Goal: Find specific page/section: Find specific page/section

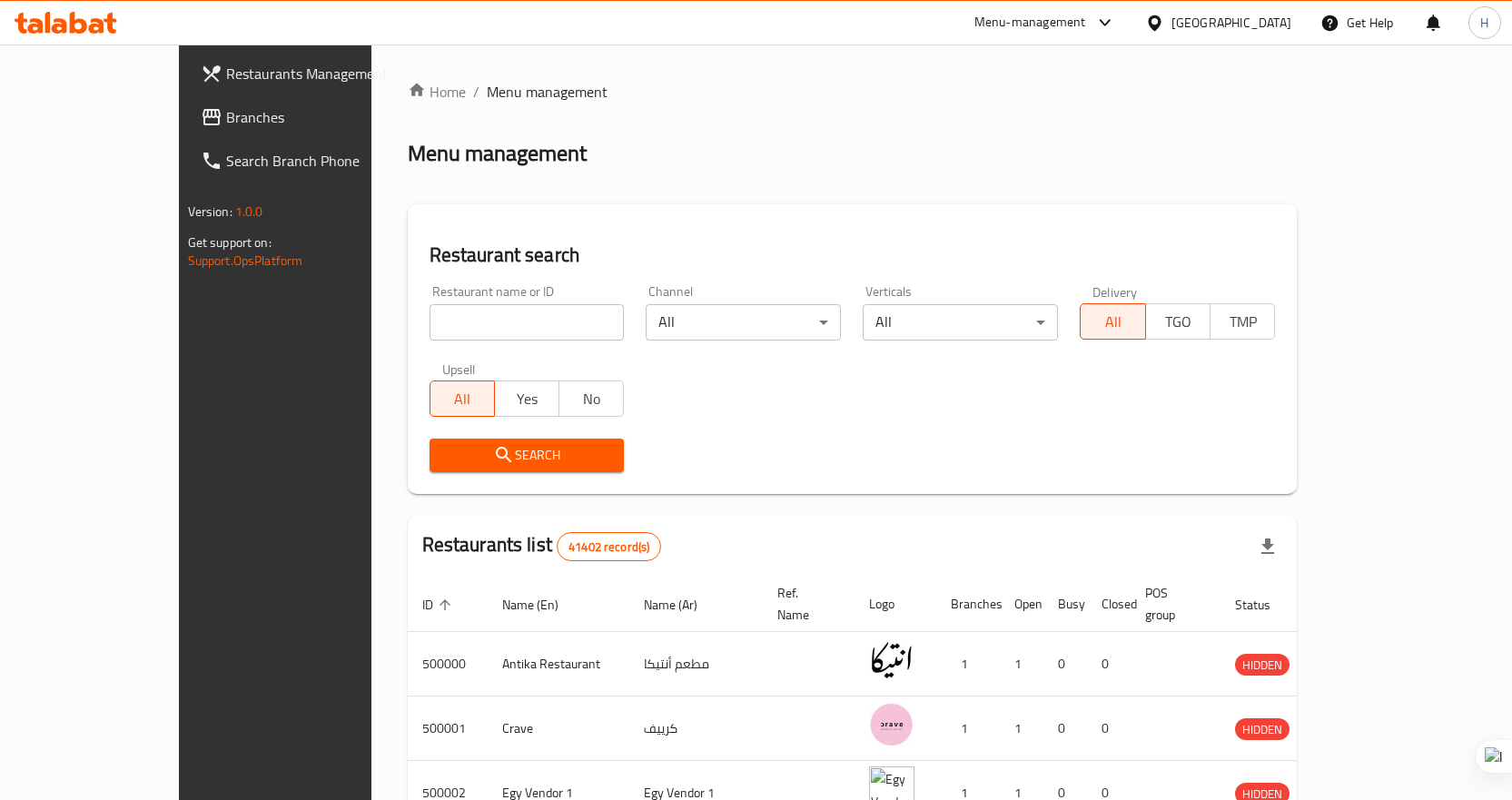
click at [490, 326] on input "search" at bounding box center [527, 322] width 195 height 36
paste input "506385"
type input "506385"
click at [445, 467] on button "Search" at bounding box center [527, 456] width 195 height 34
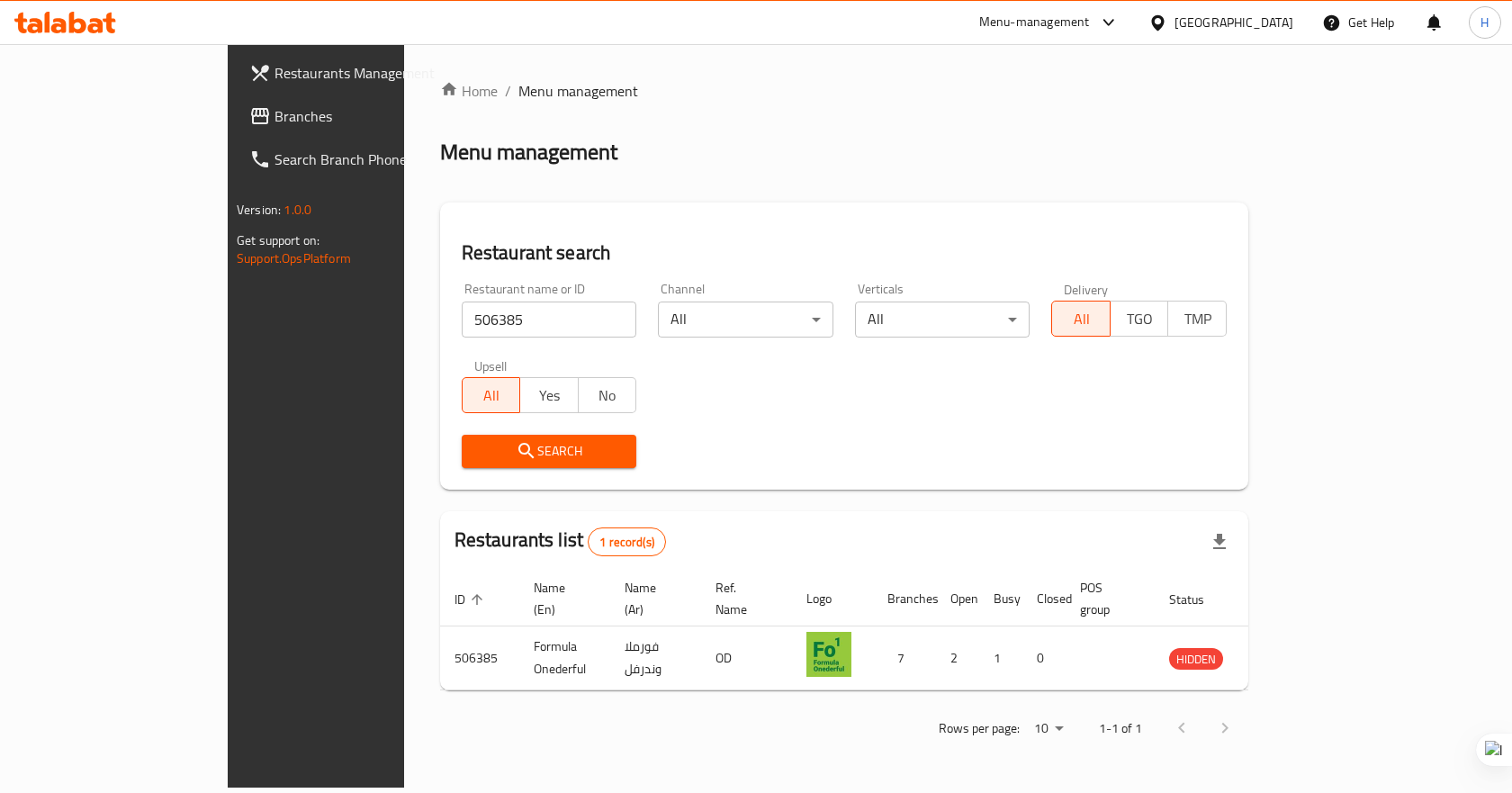
click at [274, 120] on span "Branches" at bounding box center [370, 116] width 192 height 22
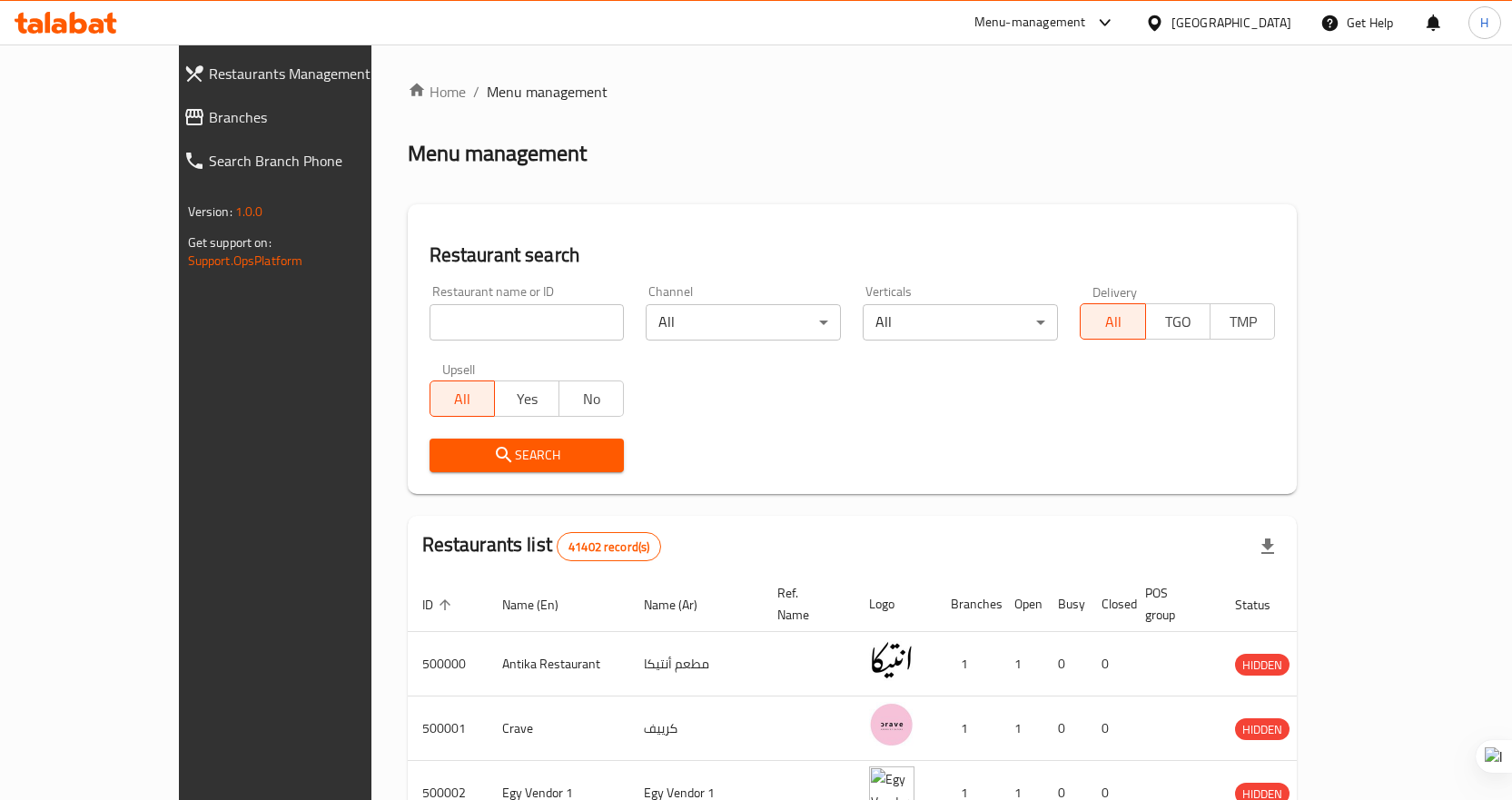
click at [1164, 23] on icon at bounding box center [1154, 23] width 19 height 19
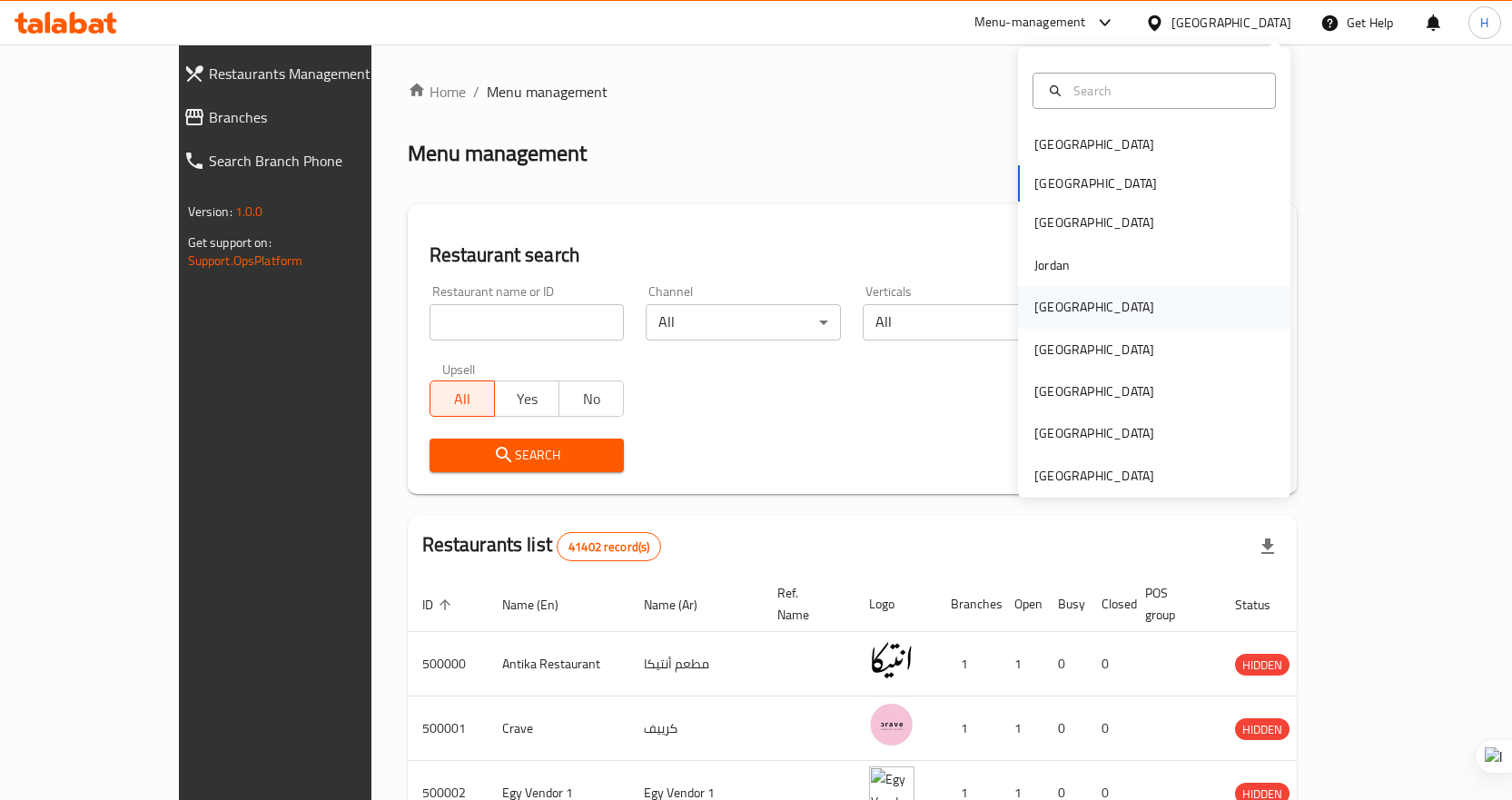
click at [1081, 301] on div "Kuwait" at bounding box center [1154, 307] width 273 height 42
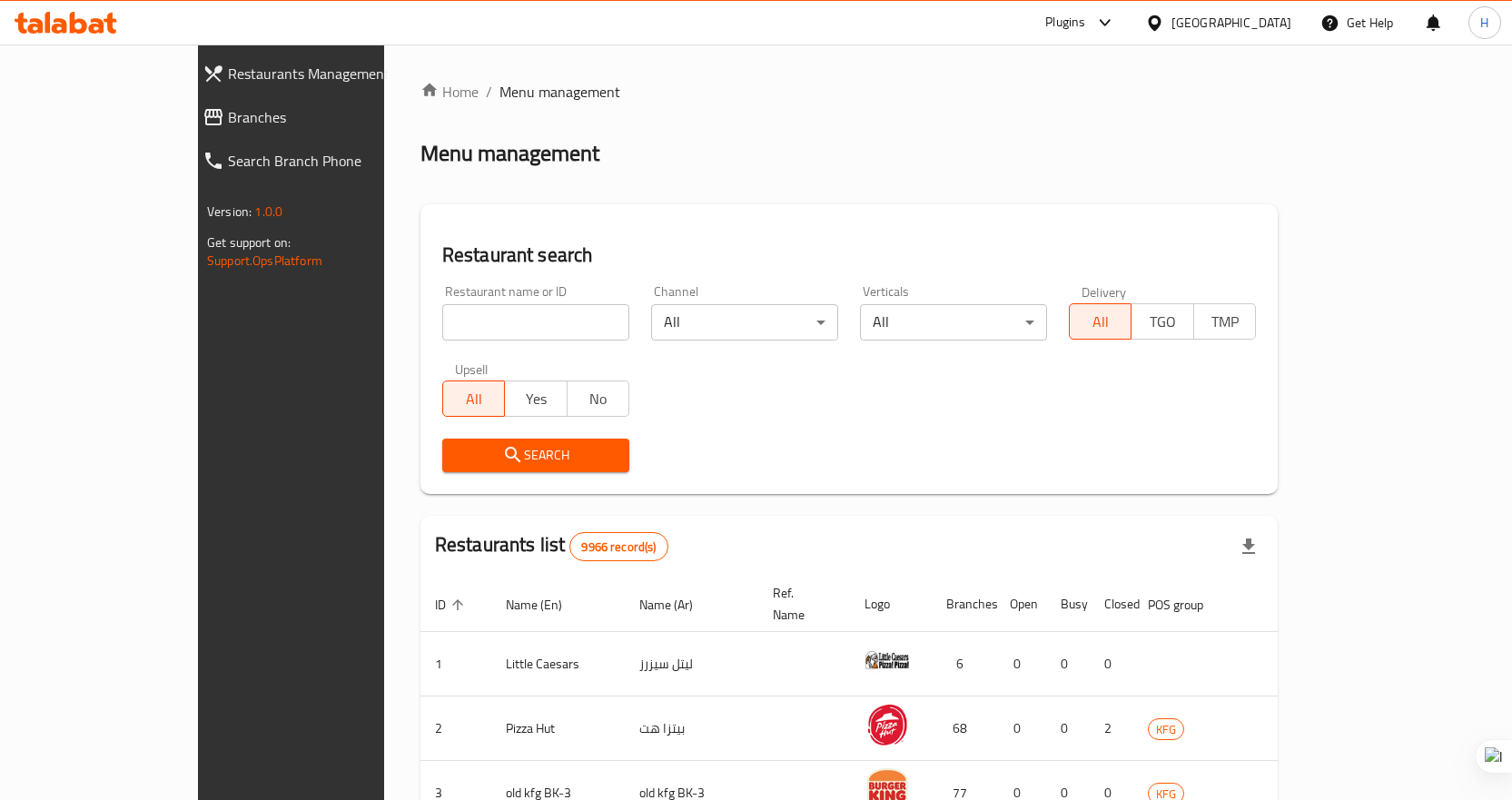
click at [1130, 35] on div "Plugins" at bounding box center [1080, 23] width 99 height 43
click at [1116, 25] on div at bounding box center [1104, 23] width 23 height 8
click at [1092, 125] on div "Global Quality Control Center" at bounding box center [1021, 121] width 159 height 20
